Goal: Task Accomplishment & Management: Use online tool/utility

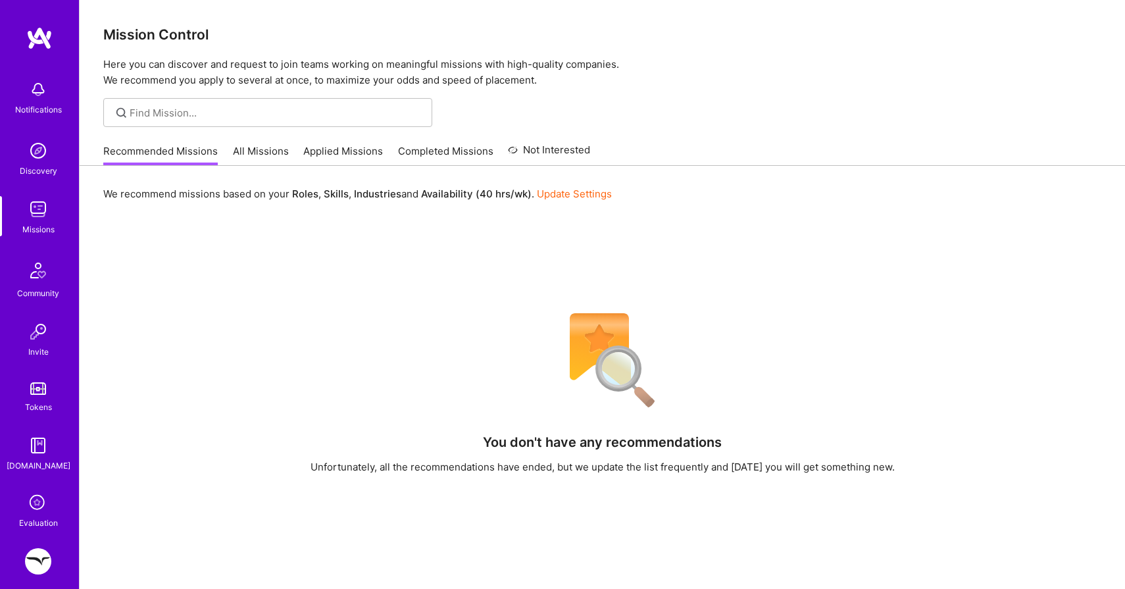
scroll to position [101, 0]
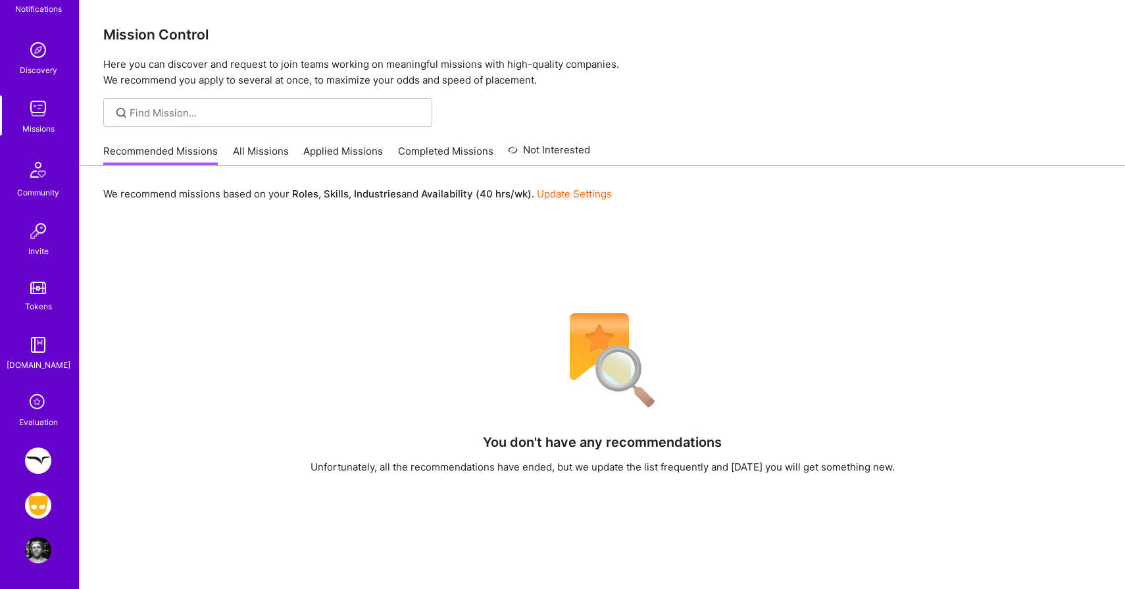
click at [47, 499] on img at bounding box center [38, 505] width 26 height 26
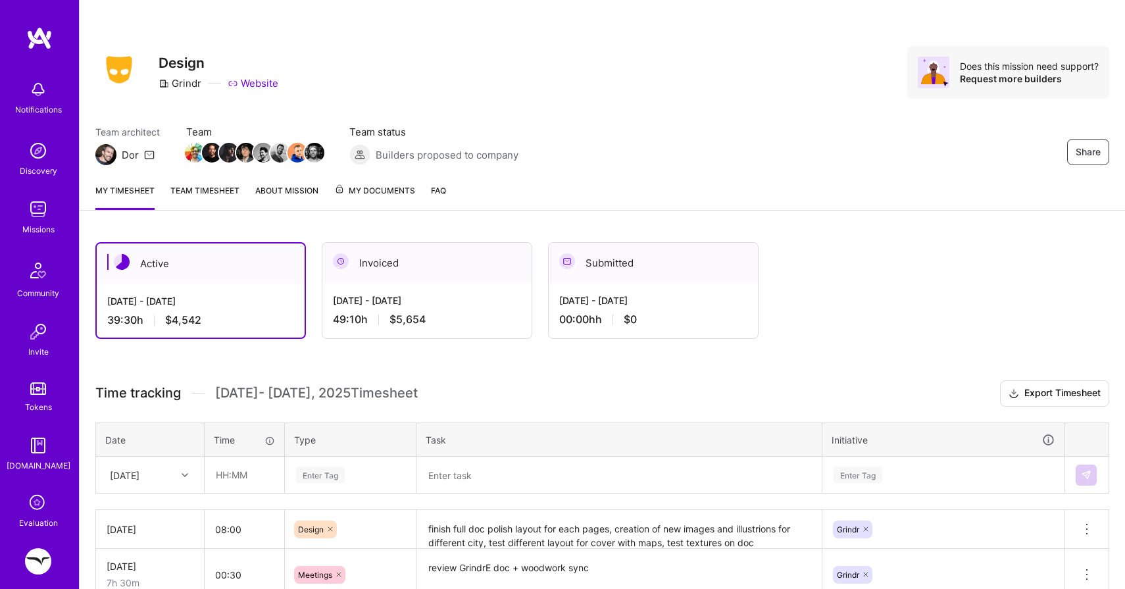
scroll to position [57, 0]
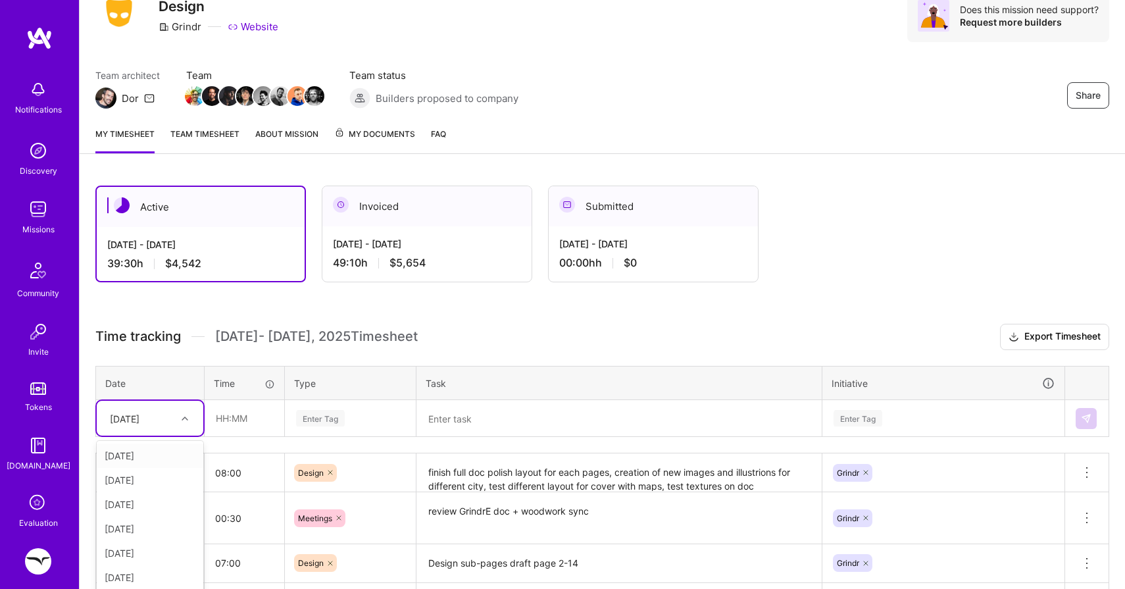
click at [190, 420] on div "option [DATE] focused, 1 of 10. 9 results available. Use Up and Down to choose …" at bounding box center [150, 418] width 107 height 35
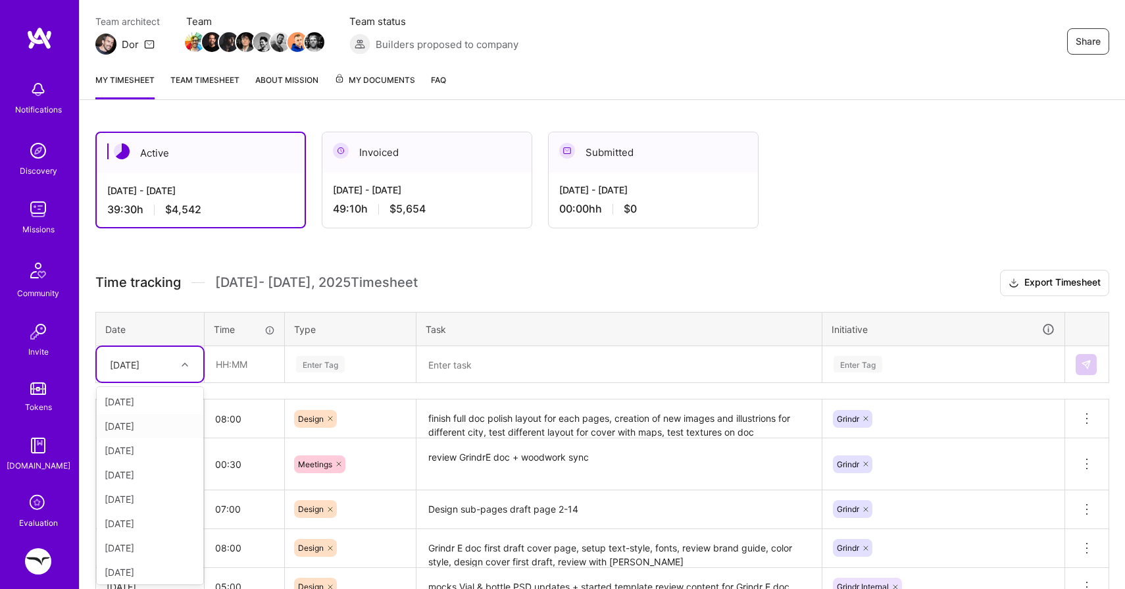
scroll to position [27, 0]
click at [147, 564] on div "[DATE]" at bounding box center [150, 569] width 107 height 24
click at [239, 355] on input "text" at bounding box center [244, 364] width 78 height 35
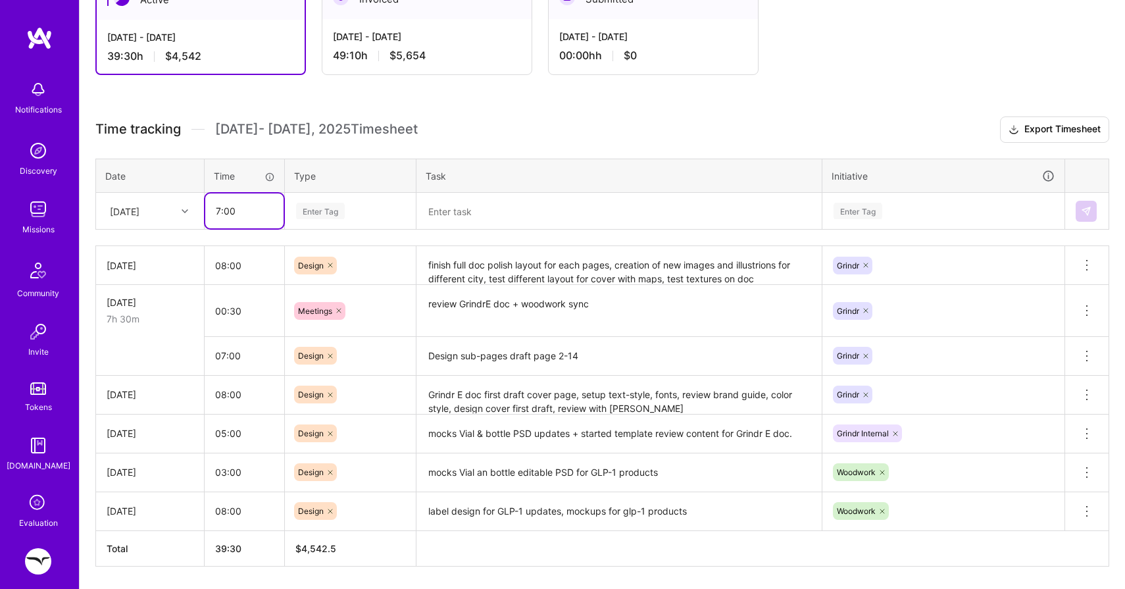
scroll to position [305, 0]
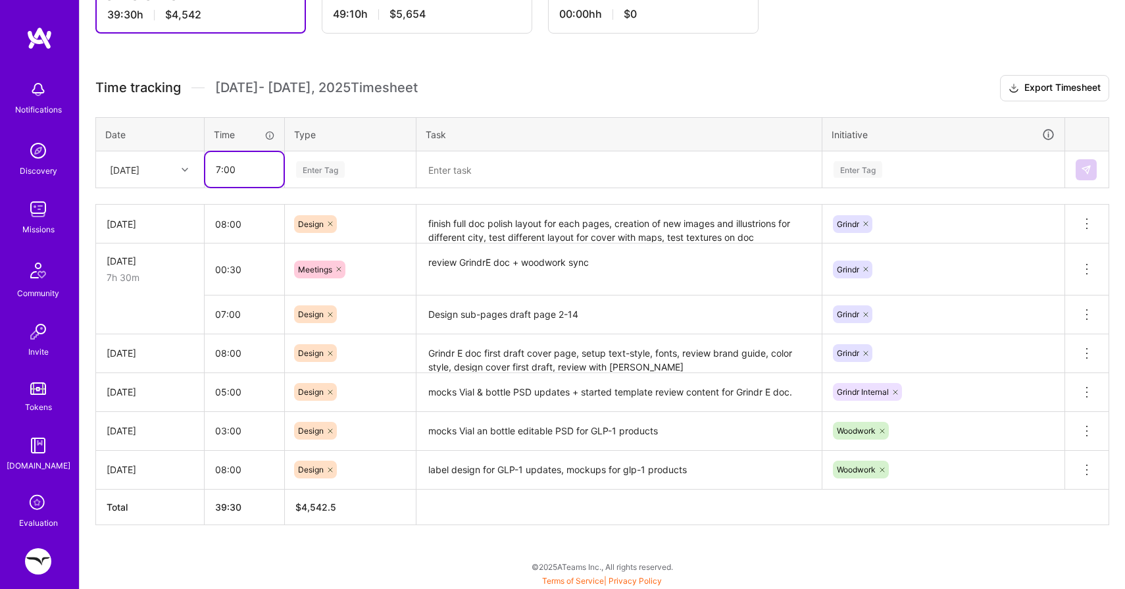
click at [216, 169] on input "7:00" at bounding box center [244, 169] width 78 height 35
type input "06:00"
click at [341, 171] on div "Enter Tag" at bounding box center [320, 169] width 49 height 20
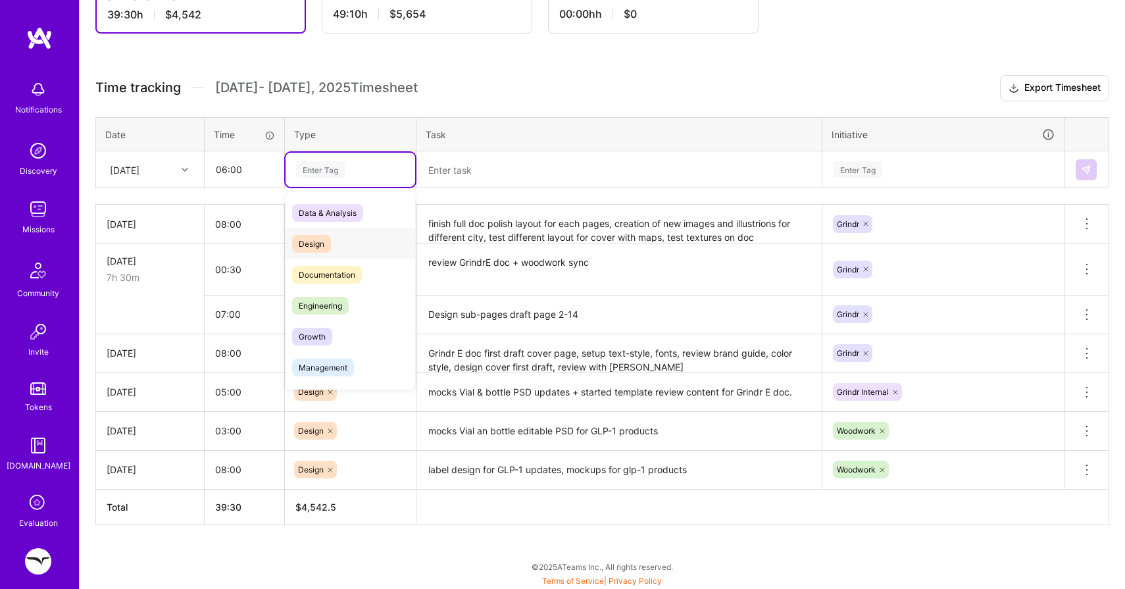
click at [314, 239] on span "Design" at bounding box center [311, 244] width 39 height 18
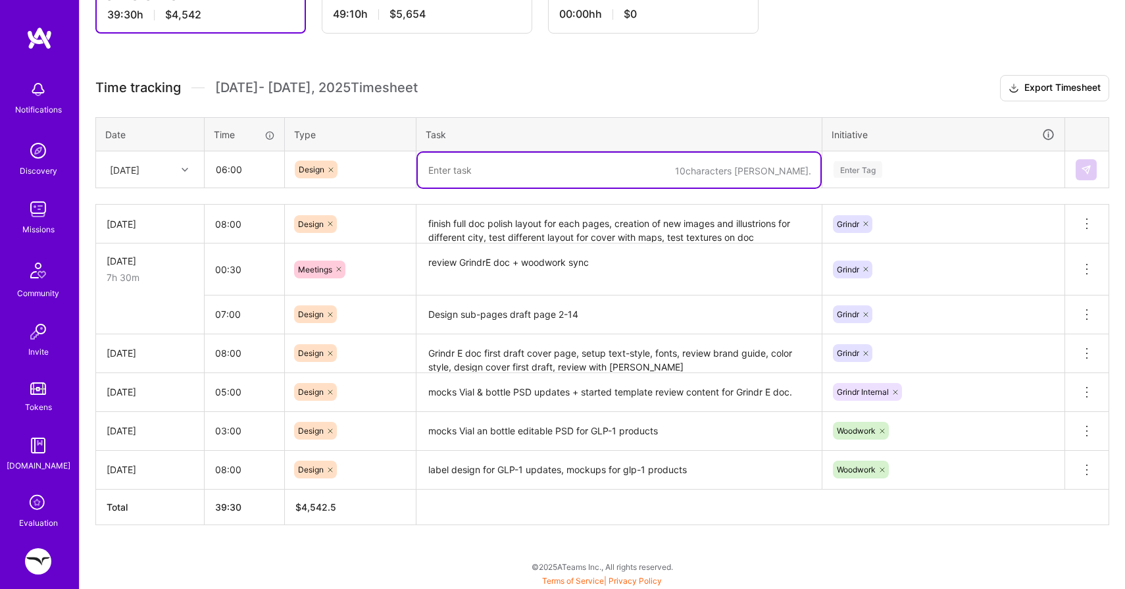
click at [446, 174] on textarea at bounding box center [619, 170] width 403 height 35
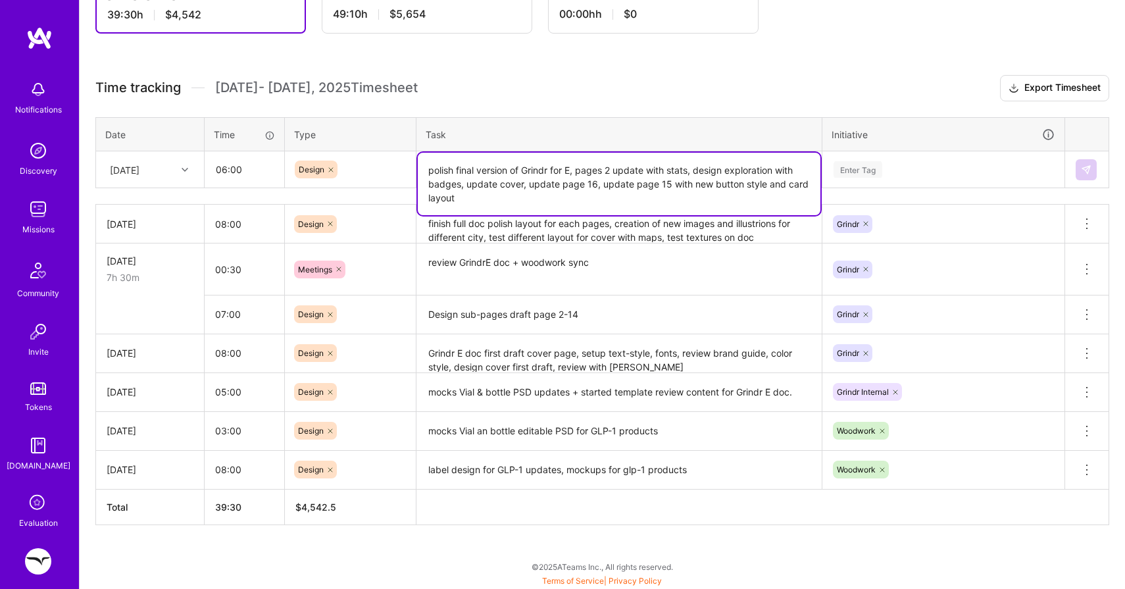
click at [597, 180] on textarea "polish final version of Grindr for E, pages 2 update with stats, design explora…" at bounding box center [619, 184] width 403 height 62
type textarea "polish final version of Grindr for E, pages 2 update with stats, design explora…"
click at [870, 172] on div "Enter Tag" at bounding box center [858, 169] width 49 height 20
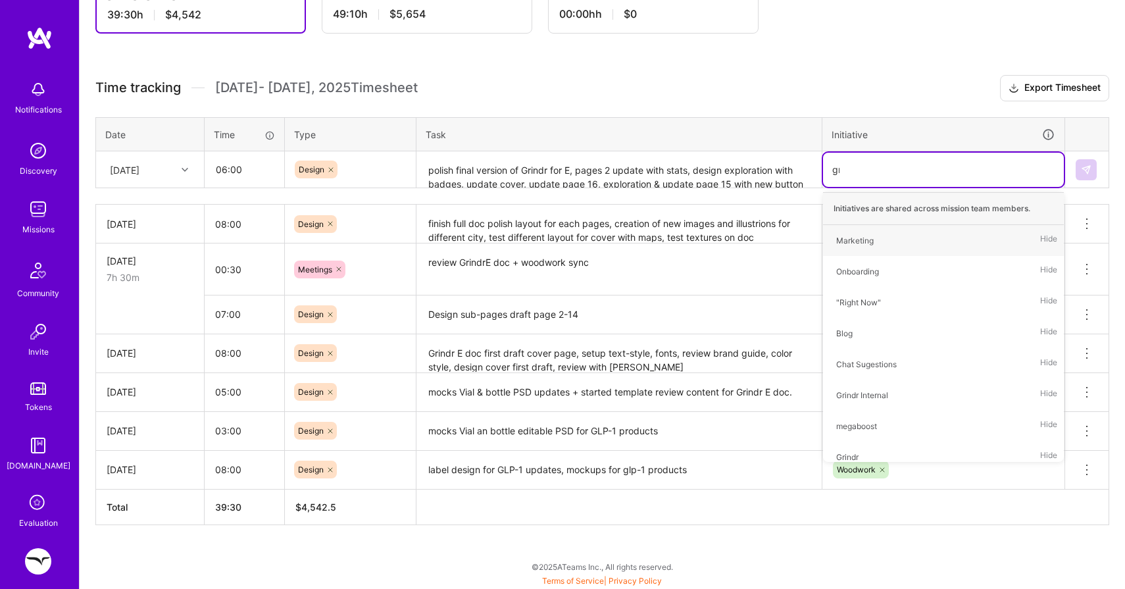
type input "grin"
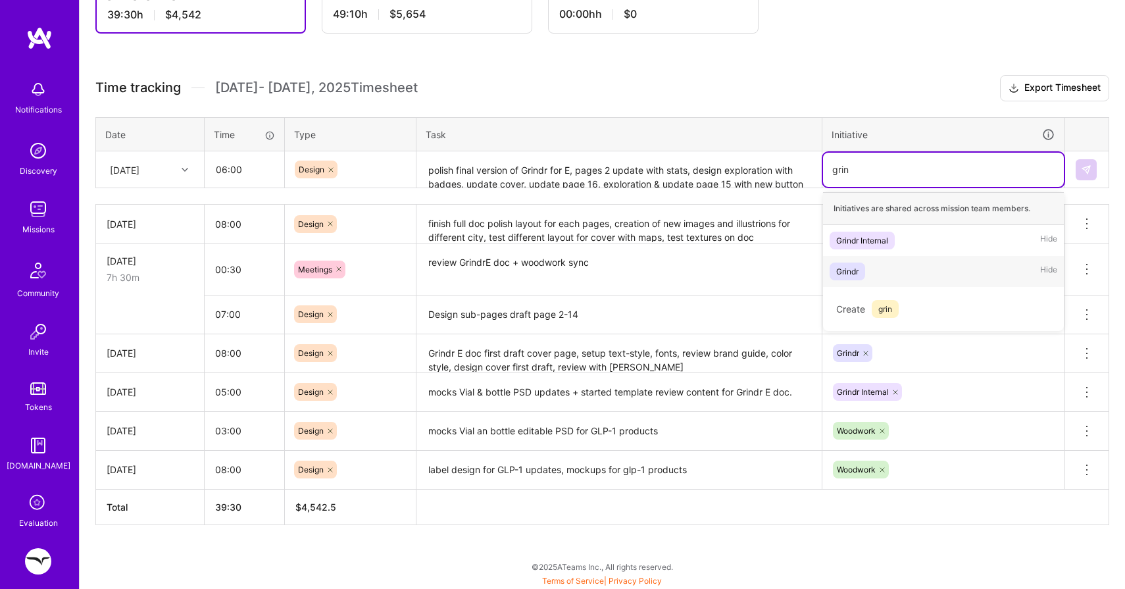
click at [853, 272] on div "Grindr" at bounding box center [847, 271] width 22 height 14
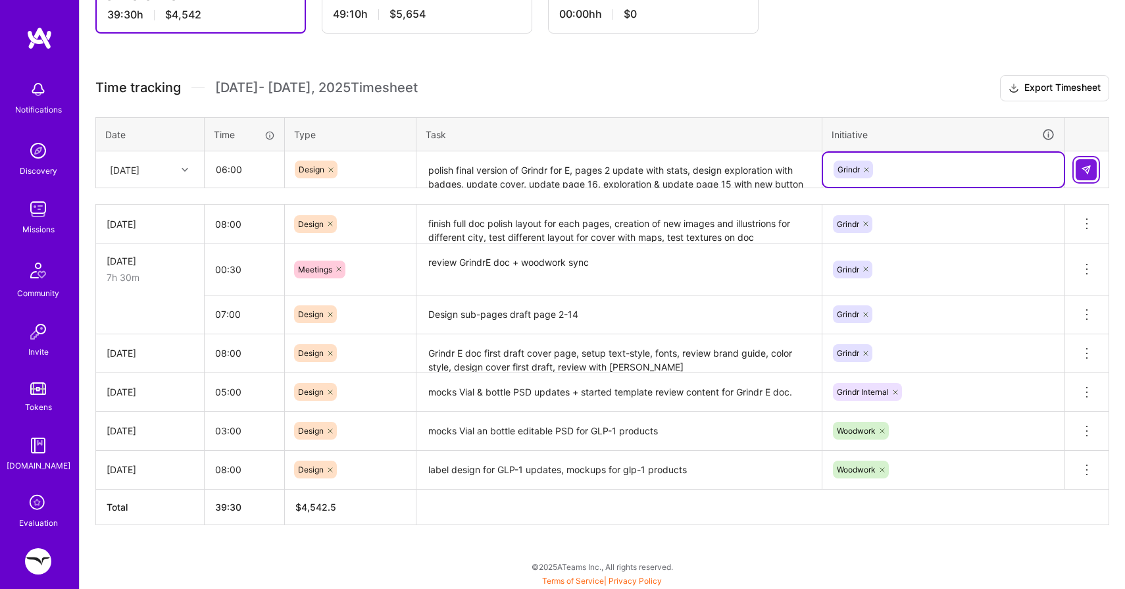
click at [1079, 174] on button at bounding box center [1086, 169] width 21 height 21
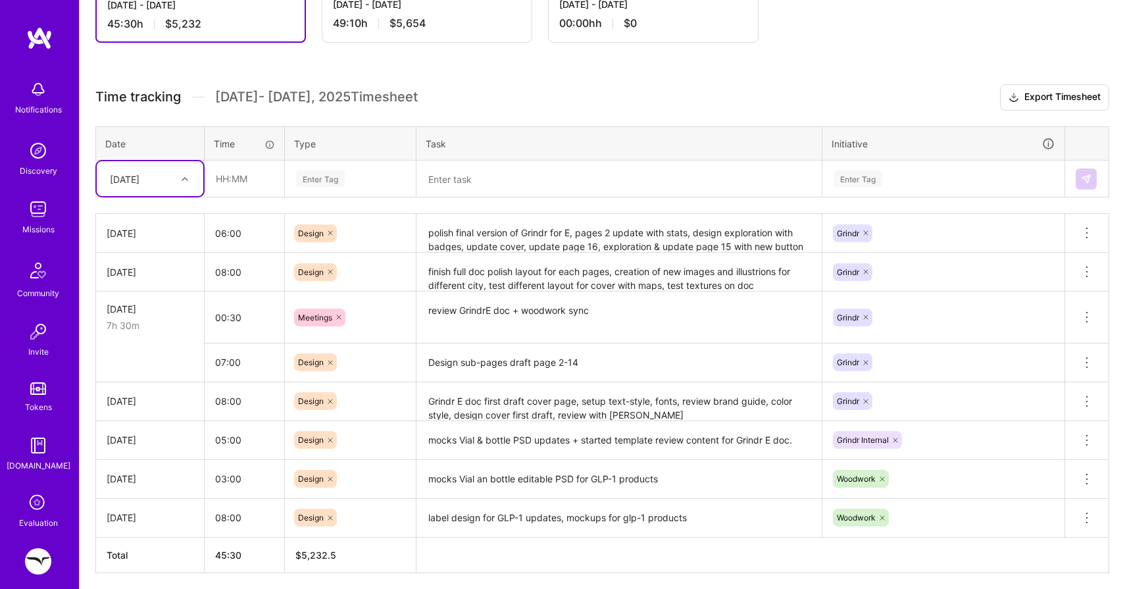
scroll to position [294, 0]
click at [127, 174] on div "[DATE]" at bounding box center [125, 181] width 30 height 14
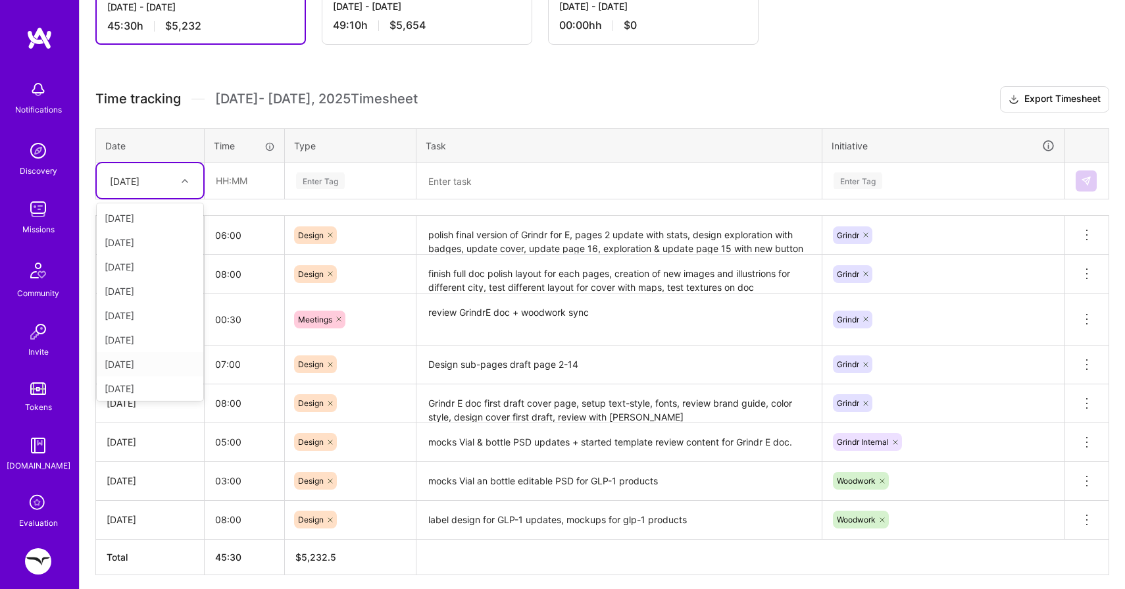
scroll to position [27, 0]
click at [139, 380] on div "[DATE]" at bounding box center [150, 386] width 107 height 24
click at [234, 187] on input "text" at bounding box center [244, 180] width 78 height 35
type input "01:00"
click at [320, 187] on div "Enter Tag" at bounding box center [320, 180] width 49 height 20
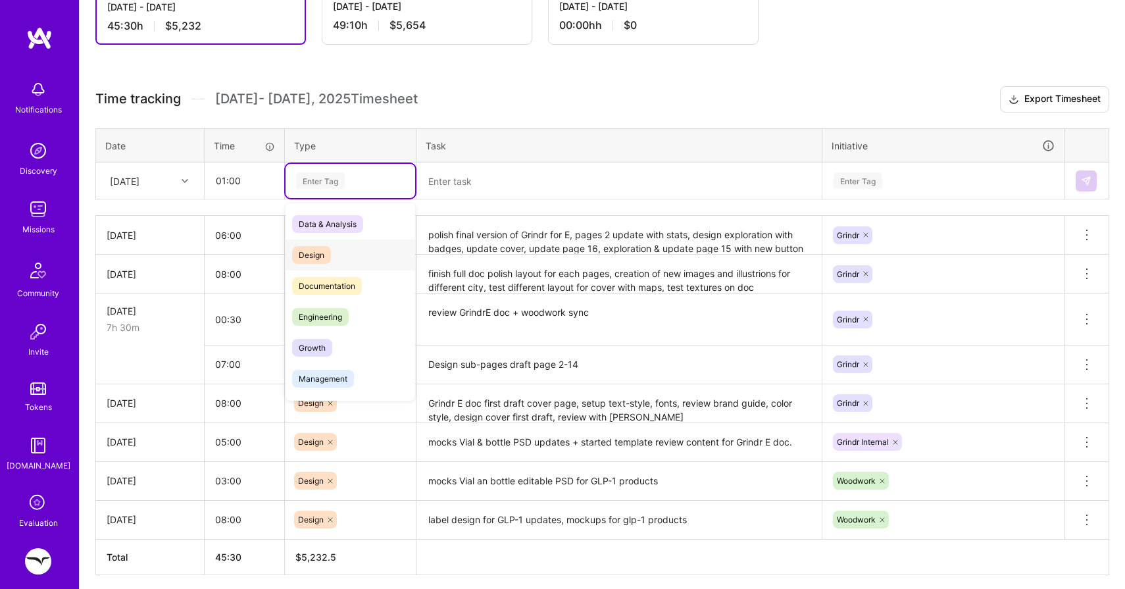
click at [309, 243] on div "Design" at bounding box center [351, 254] width 130 height 31
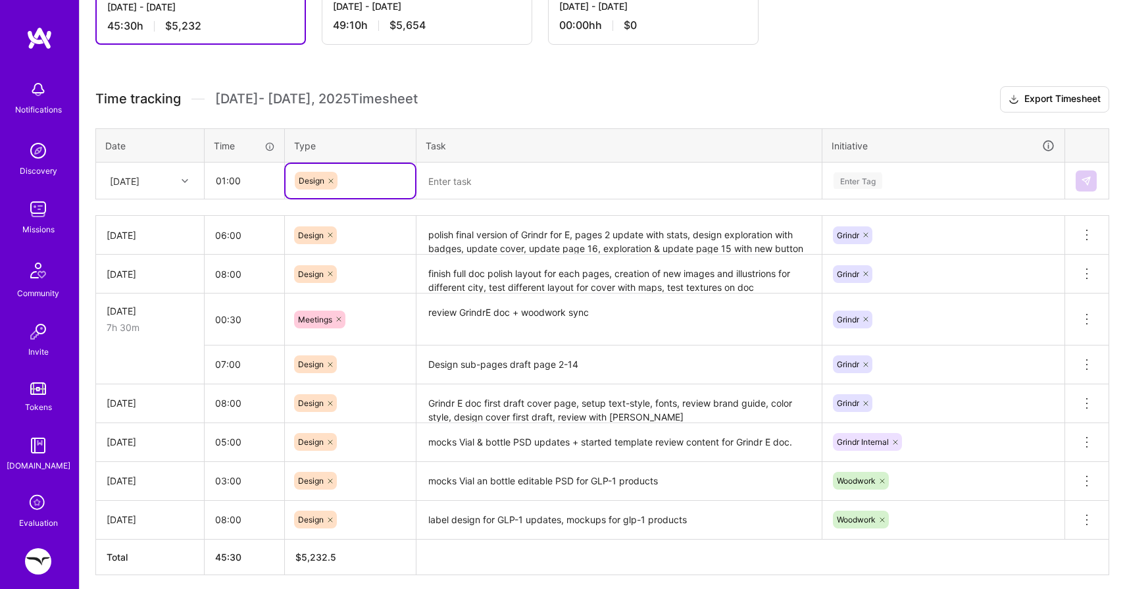
click at [443, 184] on textarea at bounding box center [619, 181] width 403 height 35
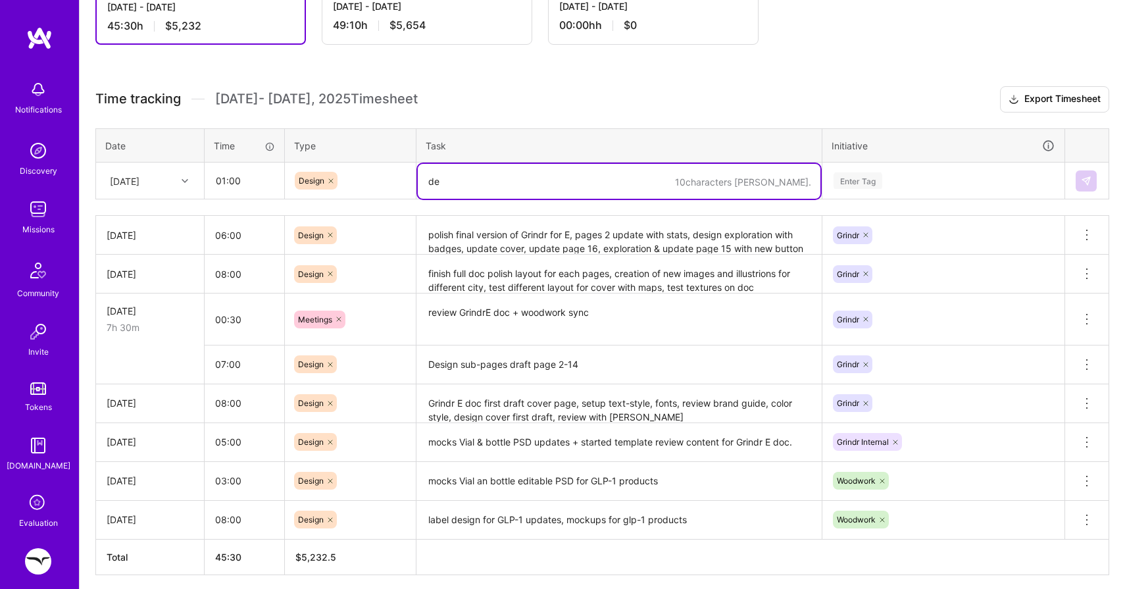
type textarea "d"
type textarea "exploration badge for cover GrindrE"
click at [845, 185] on div "Enter Tag" at bounding box center [858, 180] width 49 height 20
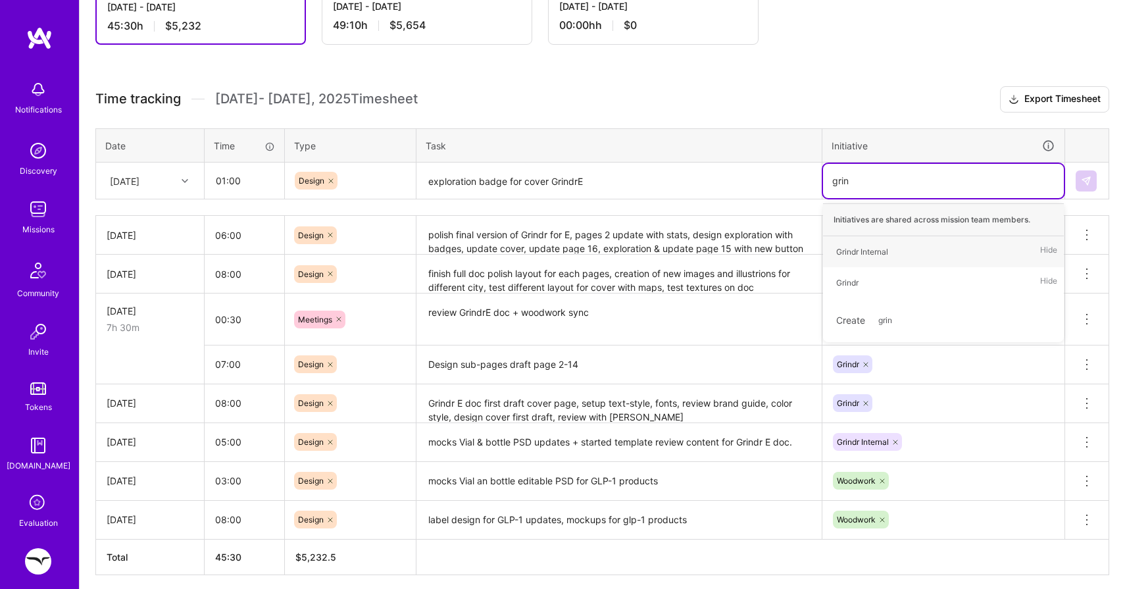
type input "grind"
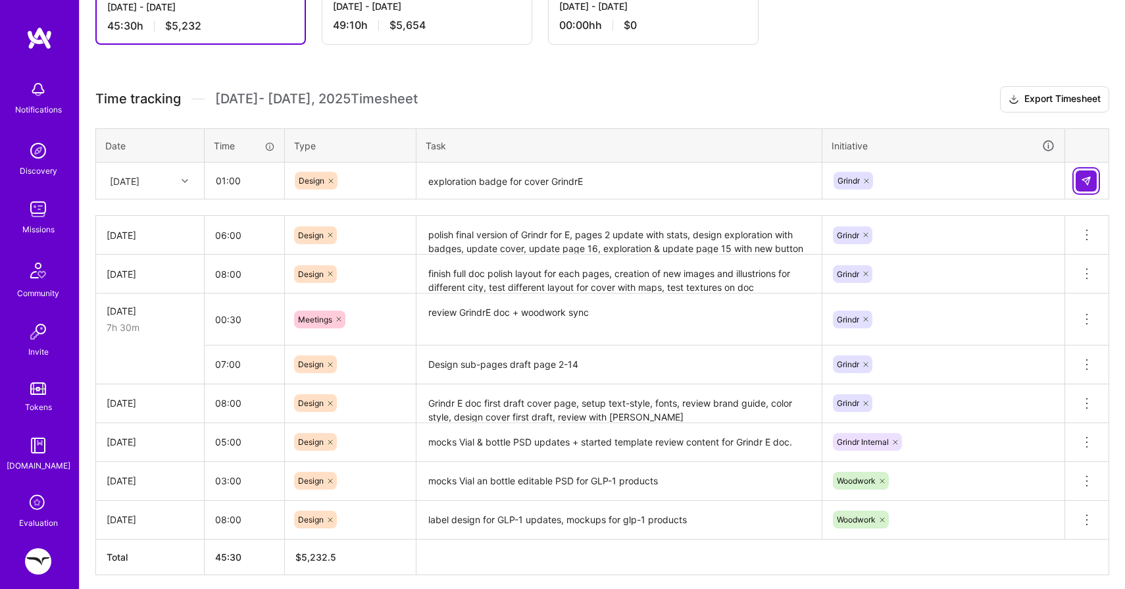
click at [1085, 180] on img at bounding box center [1086, 181] width 11 height 11
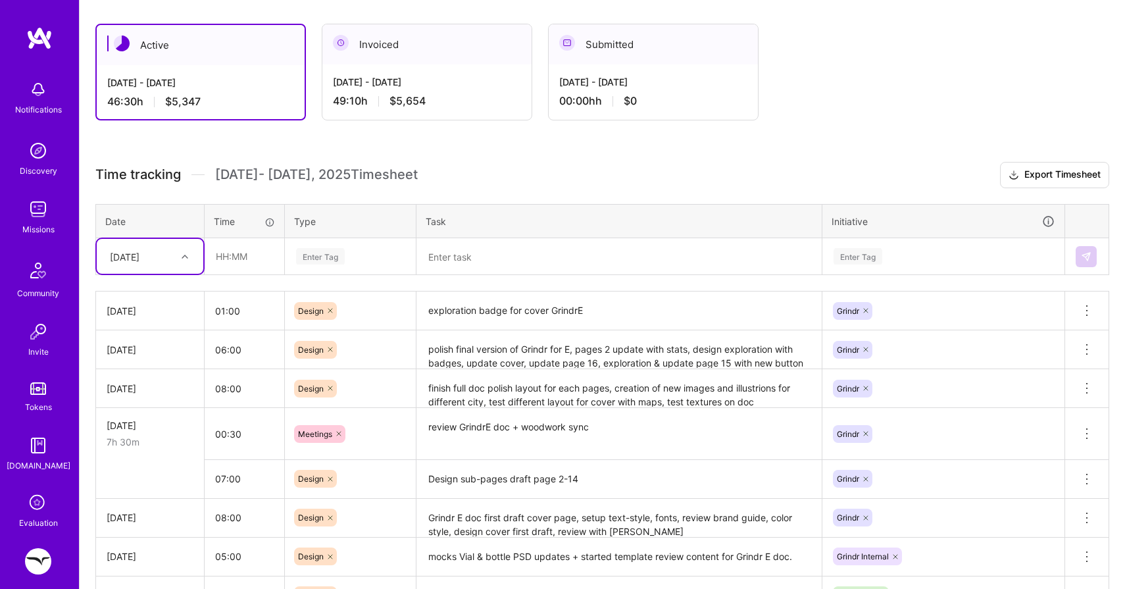
scroll to position [201, 0]
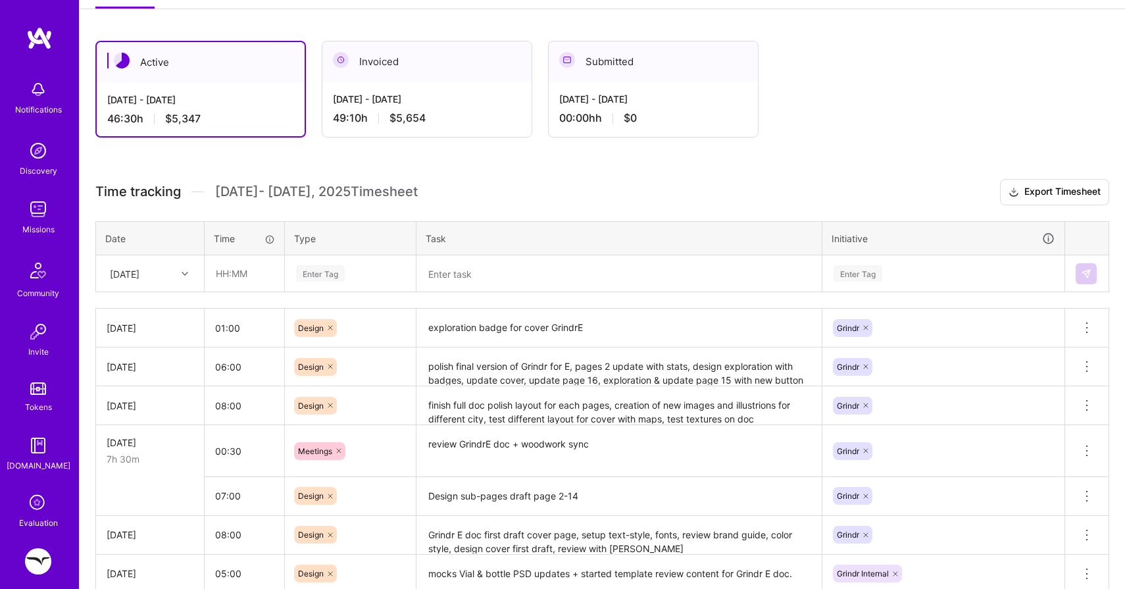
click at [318, 178] on div "Active [DATE] - [DATE] 46:30 h $5,347 Invoiced [DATE] - [DATE] 49:10 h $5,654 S…" at bounding box center [602, 398] width 1045 height 746
click at [221, 365] on input "06:00" at bounding box center [245, 366] width 80 height 35
type input "05:00"
click at [387, 193] on span "[DATE] - [DATE] Timesheet" at bounding box center [316, 192] width 203 height 16
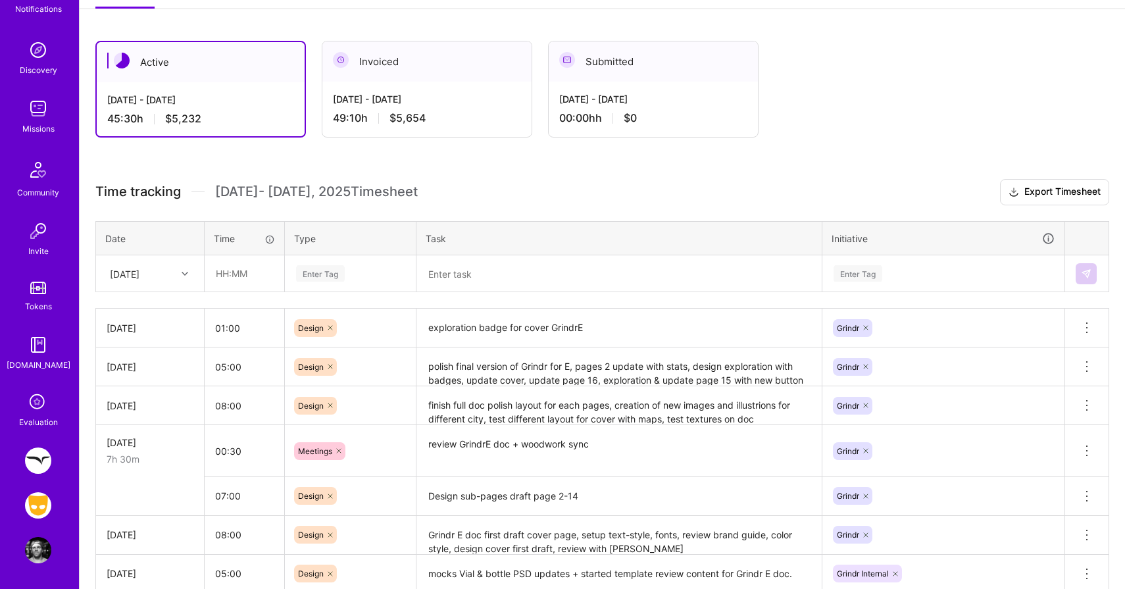
scroll to position [0, 0]
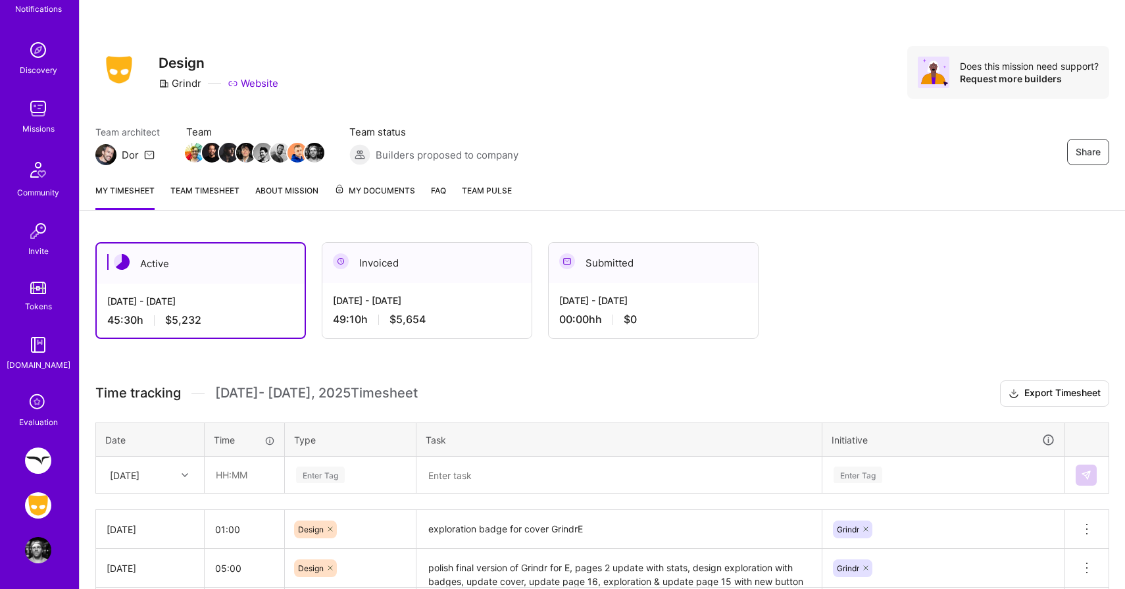
click at [41, 457] on img at bounding box center [38, 460] width 26 height 26
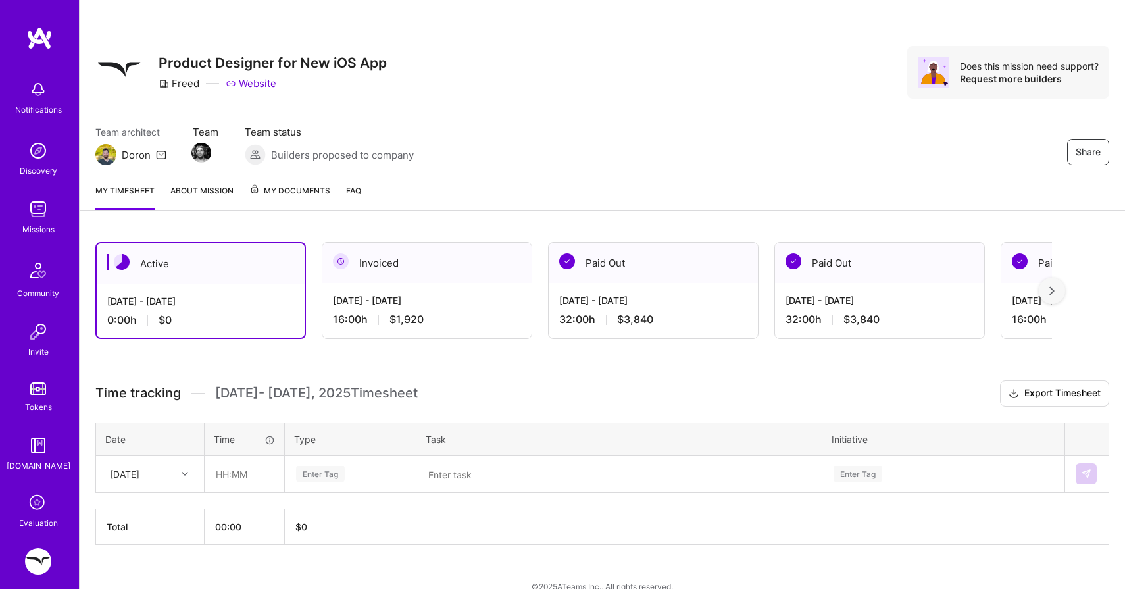
click at [418, 276] on div "Invoiced" at bounding box center [426, 263] width 209 height 40
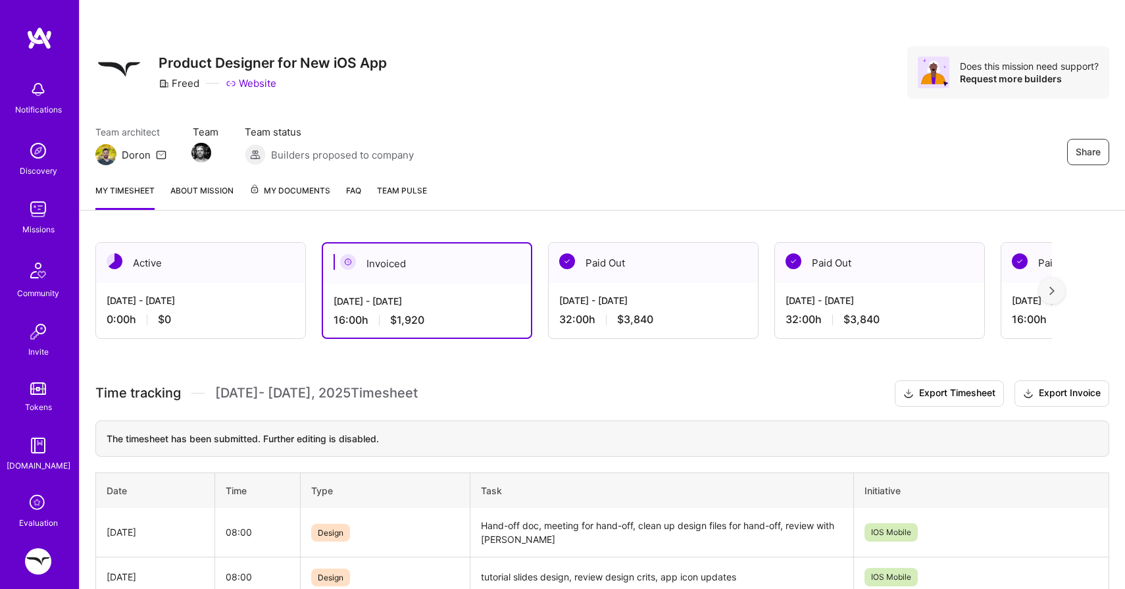
click at [271, 195] on span "My Documents" at bounding box center [289, 191] width 81 height 14
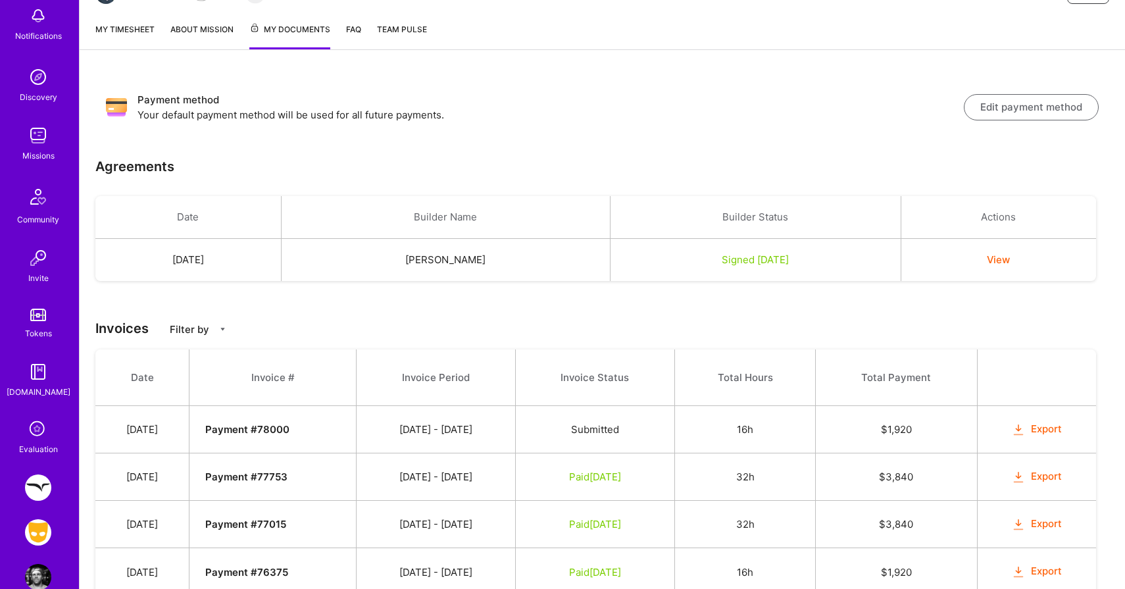
scroll to position [101, 0]
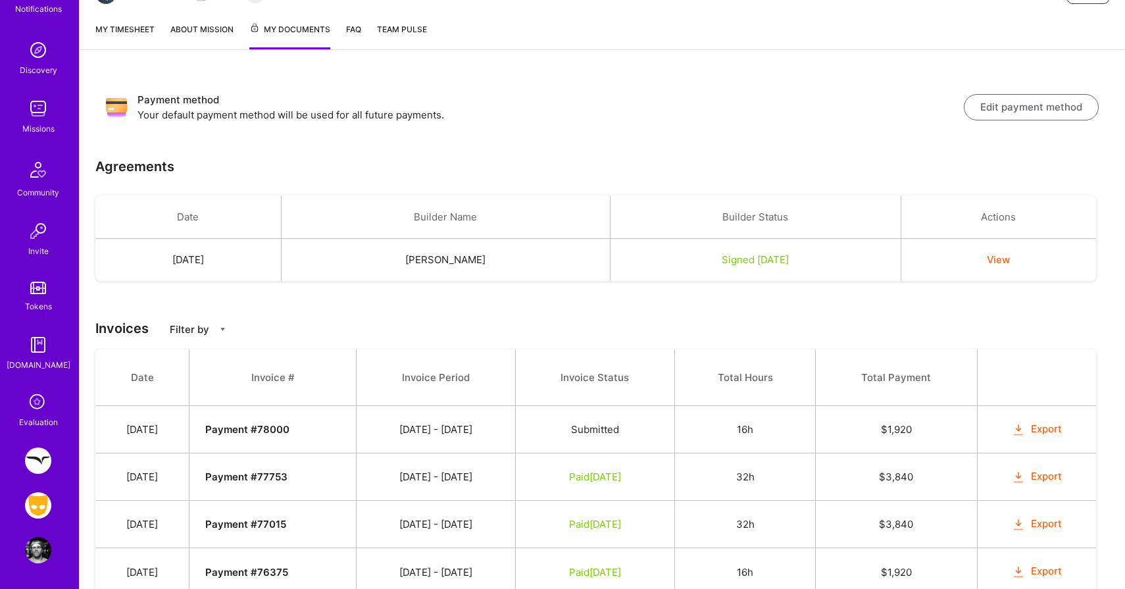
click at [33, 507] on img at bounding box center [38, 505] width 26 height 26
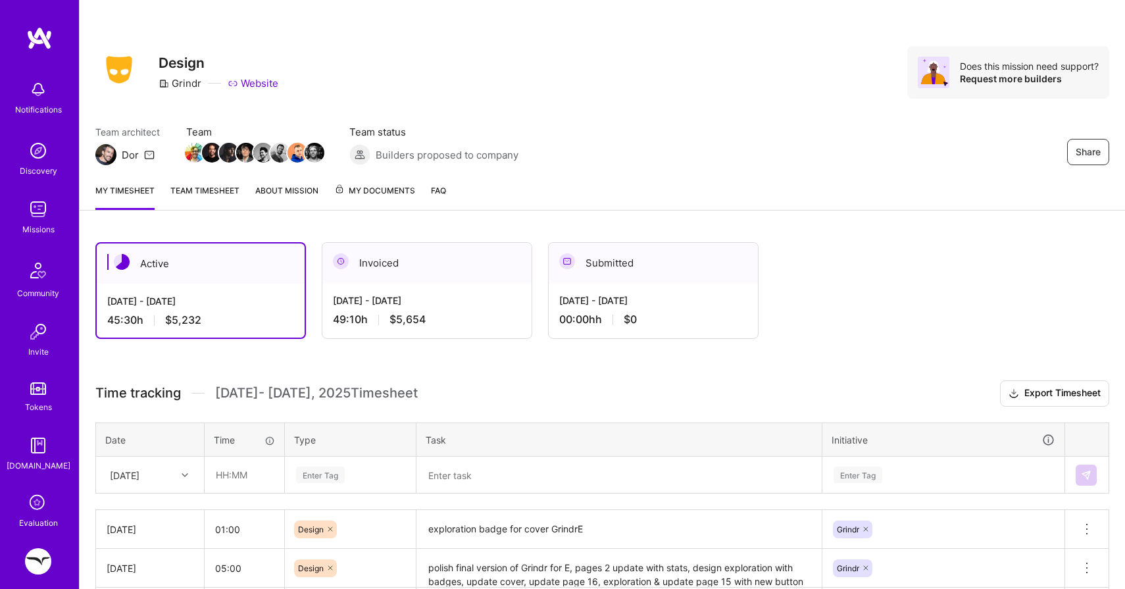
click at [406, 278] on div "Invoiced" at bounding box center [426, 263] width 209 height 40
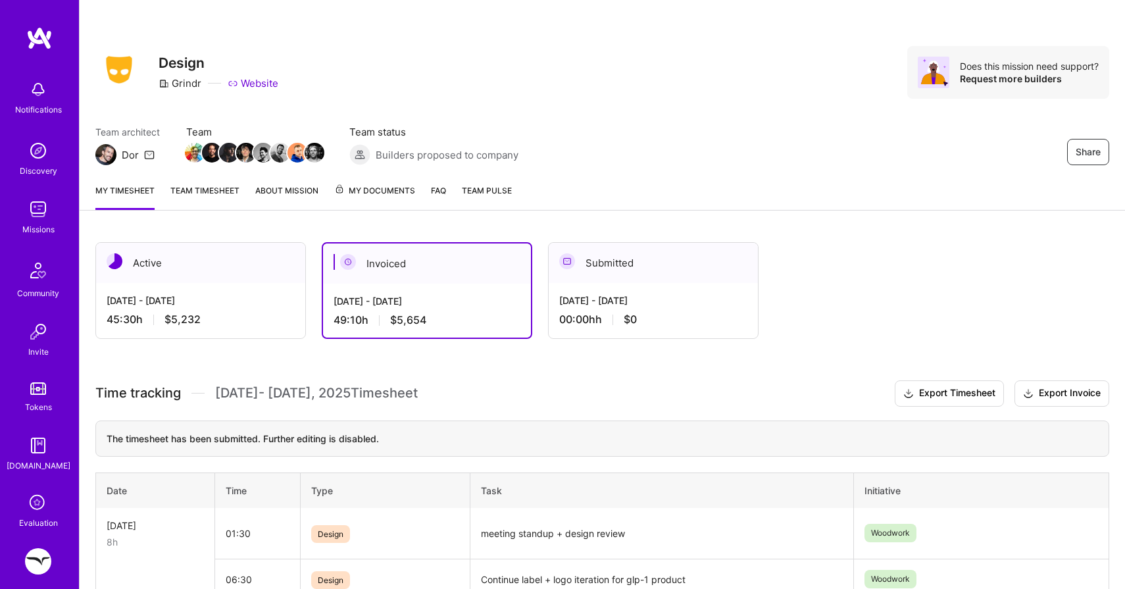
click at [268, 311] on div "[DATE] - [DATE] 45:30 h $5,232" at bounding box center [200, 310] width 209 height 54
